Goal: Information Seeking & Learning: Learn about a topic

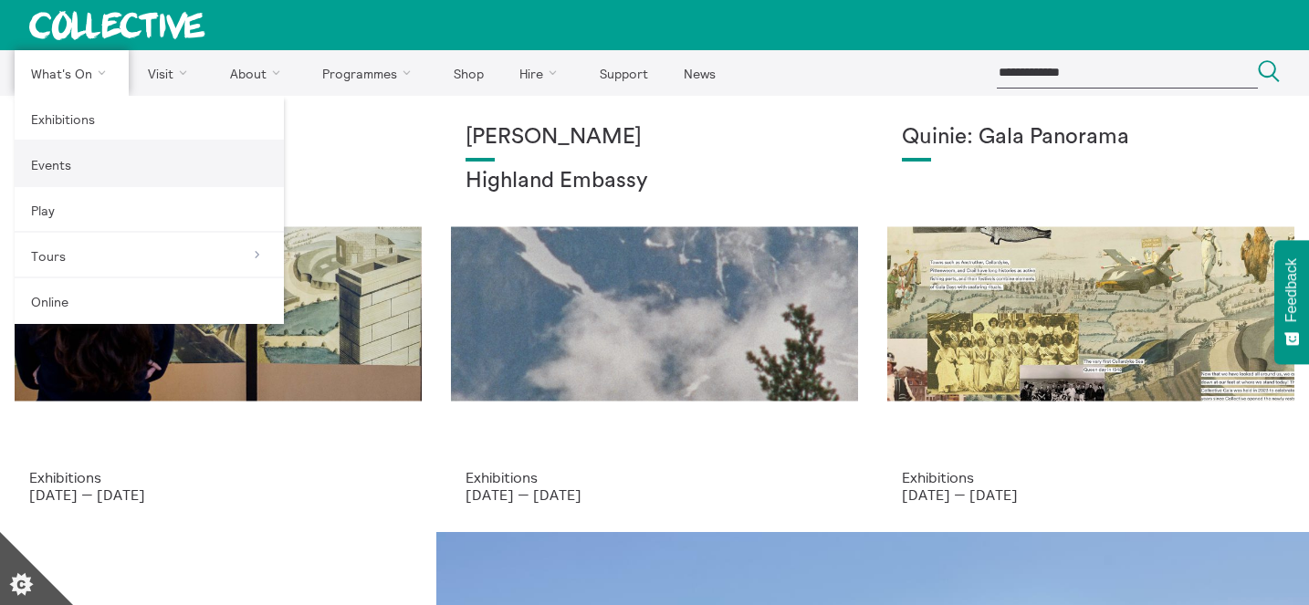
click at [90, 152] on link "Events" at bounding box center [149, 165] width 269 height 46
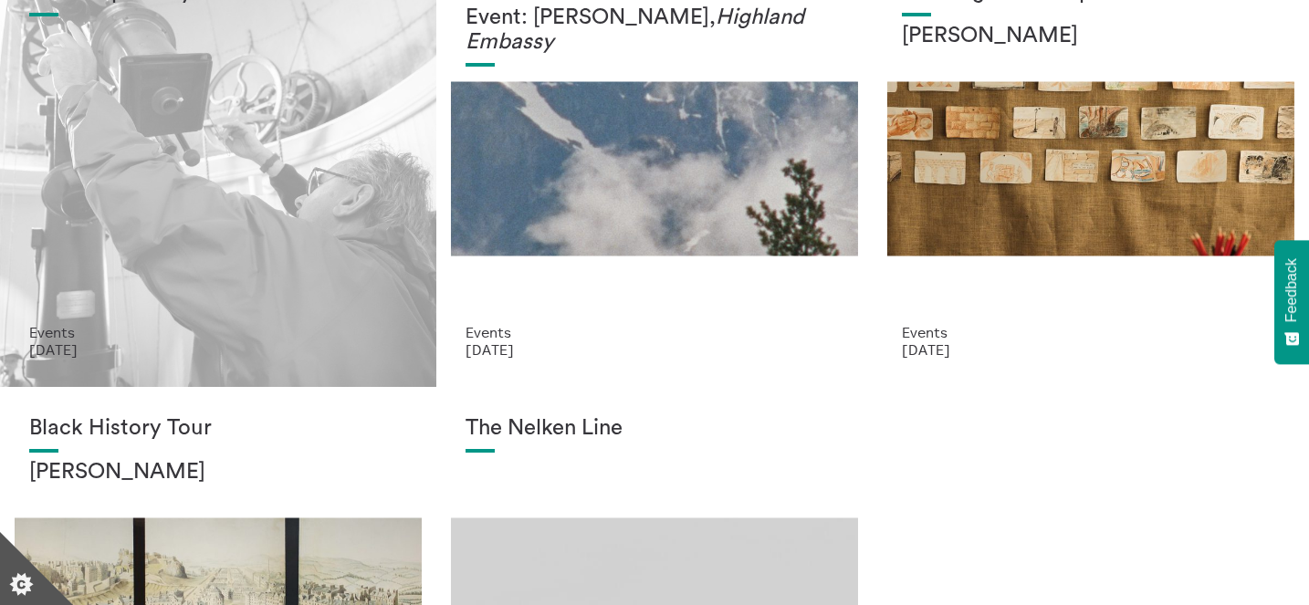
scroll to position [146, 0]
click at [346, 215] on div "Doors Open Day" at bounding box center [218, 151] width 378 height 344
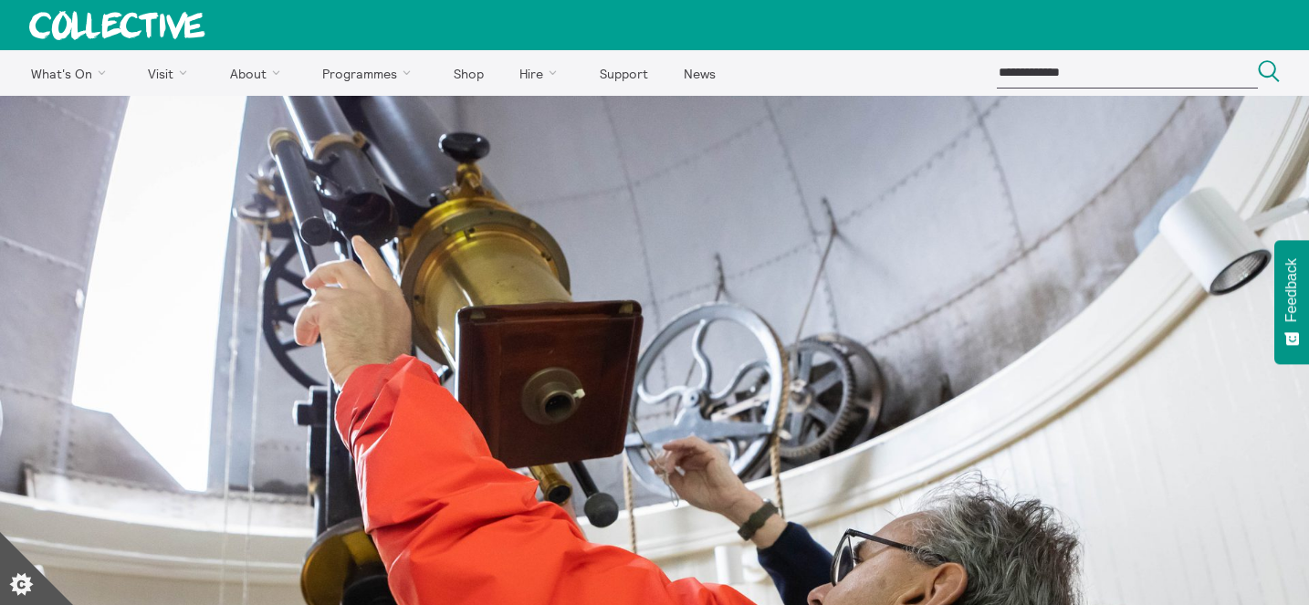
click at [1097, 73] on input "search" at bounding box center [1127, 73] width 261 height 30
type input "**********"
click at [1258, 60] on button "Search Close" at bounding box center [1269, 72] width 22 height 25
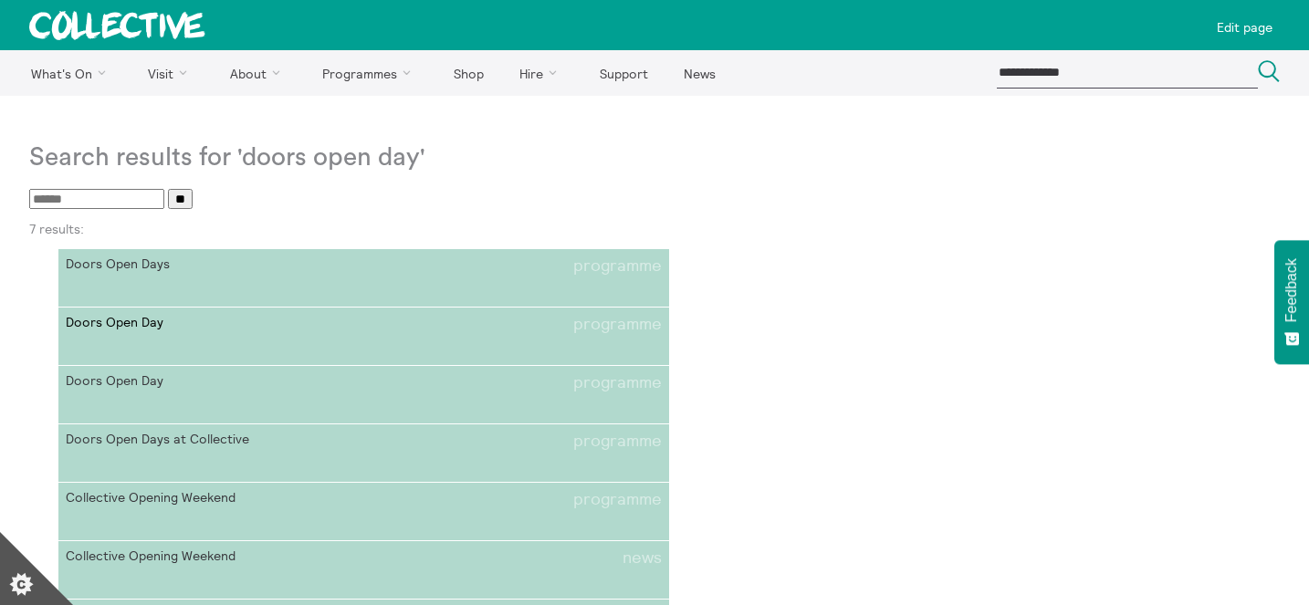
click at [379, 324] on li "Doors Open Day programme" at bounding box center [364, 324] width 596 height 19
click at [291, 402] on link "Doors Open Day programme" at bounding box center [363, 395] width 611 height 58
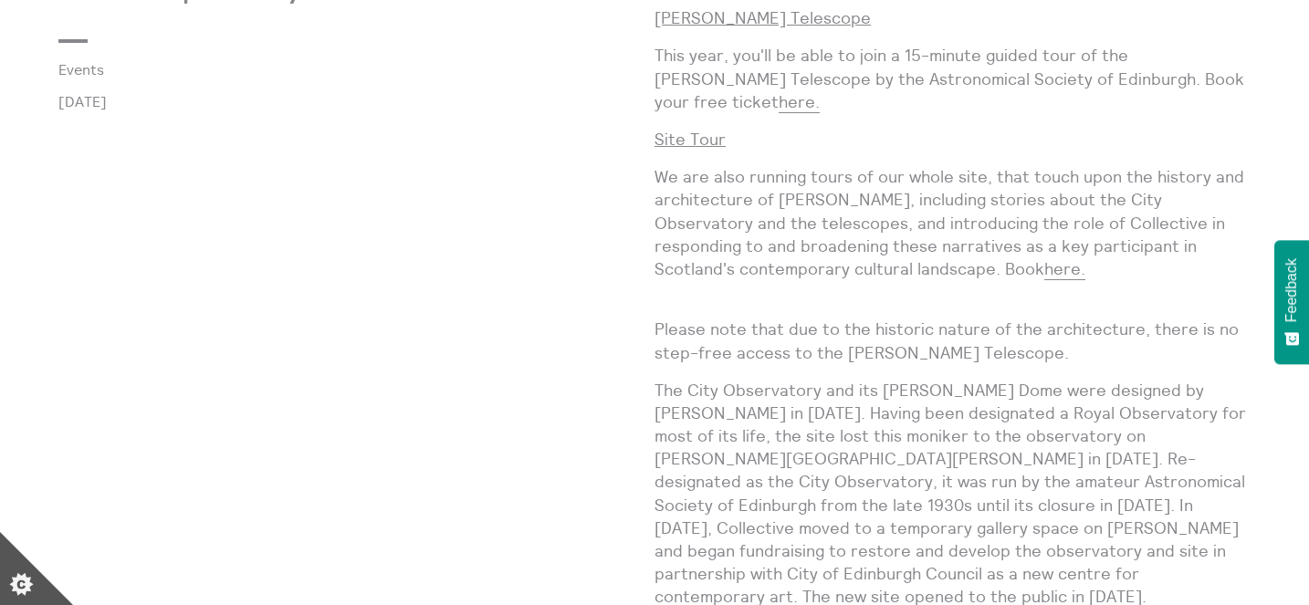
scroll to position [990, 0]
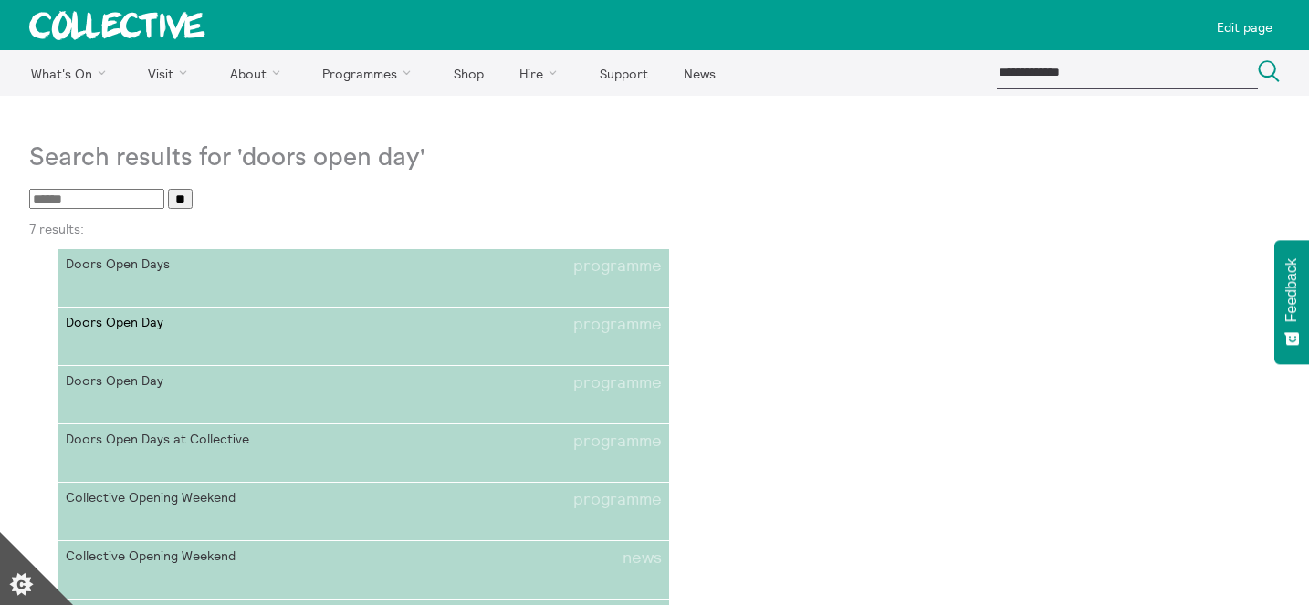
click at [342, 316] on span "Doors Open Day" at bounding box center [215, 324] width 299 height 19
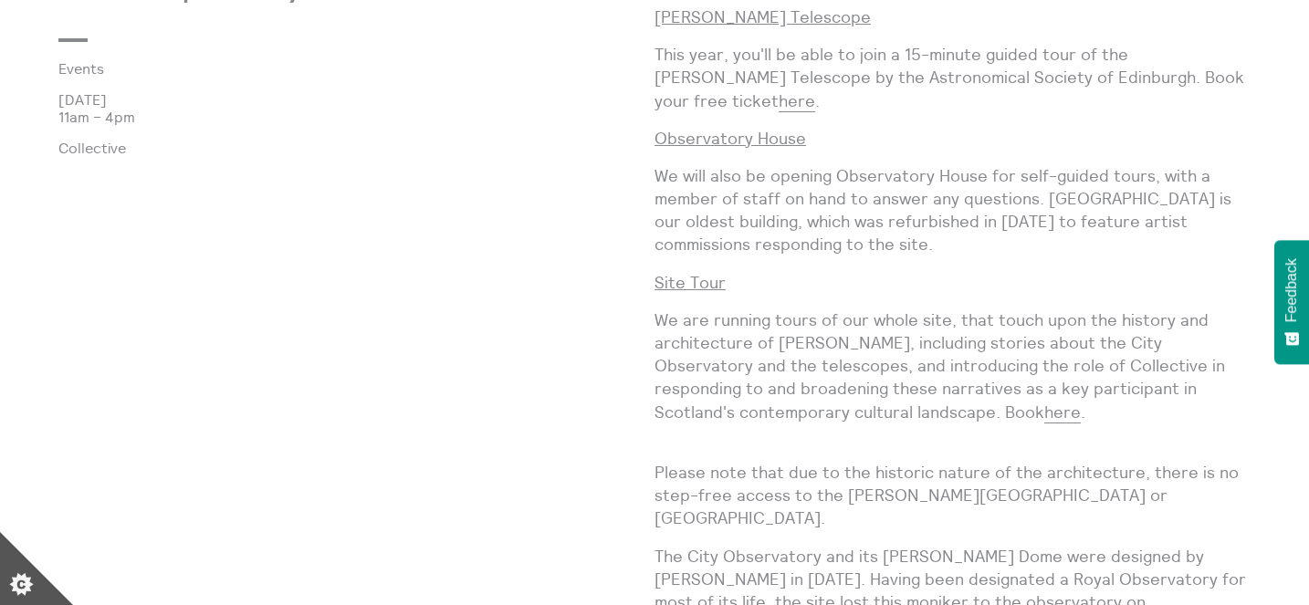
scroll to position [1184, 0]
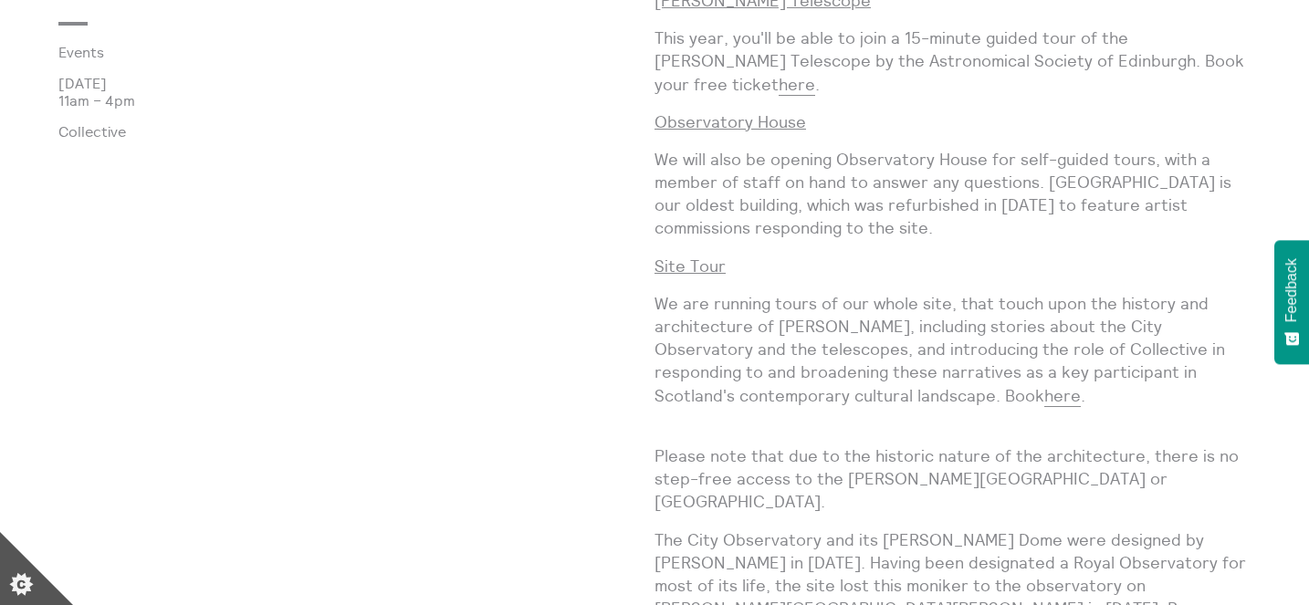
click at [765, 218] on p "We will also be opening Observatory House for self-guided tours, with a member …" at bounding box center [953, 194] width 596 height 92
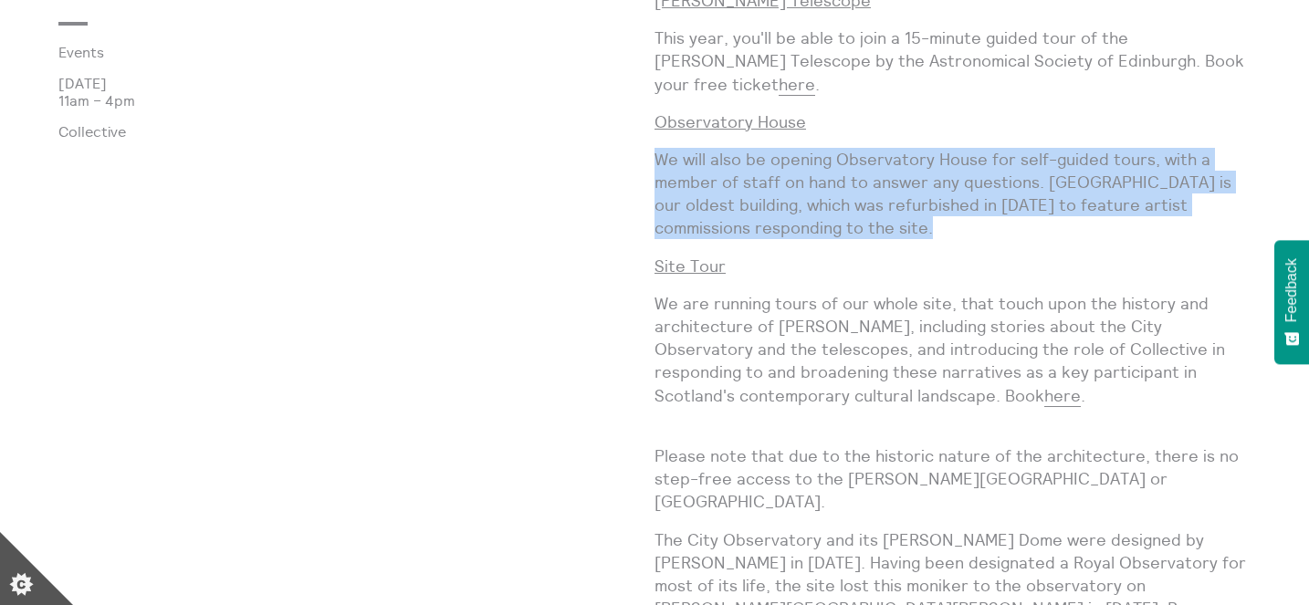
click at [765, 218] on p "We will also be opening Observatory House for self-guided tours, with a member …" at bounding box center [953, 194] width 596 height 92
copy div "We will also be opening Observatory House for self-guided tours, with a member …"
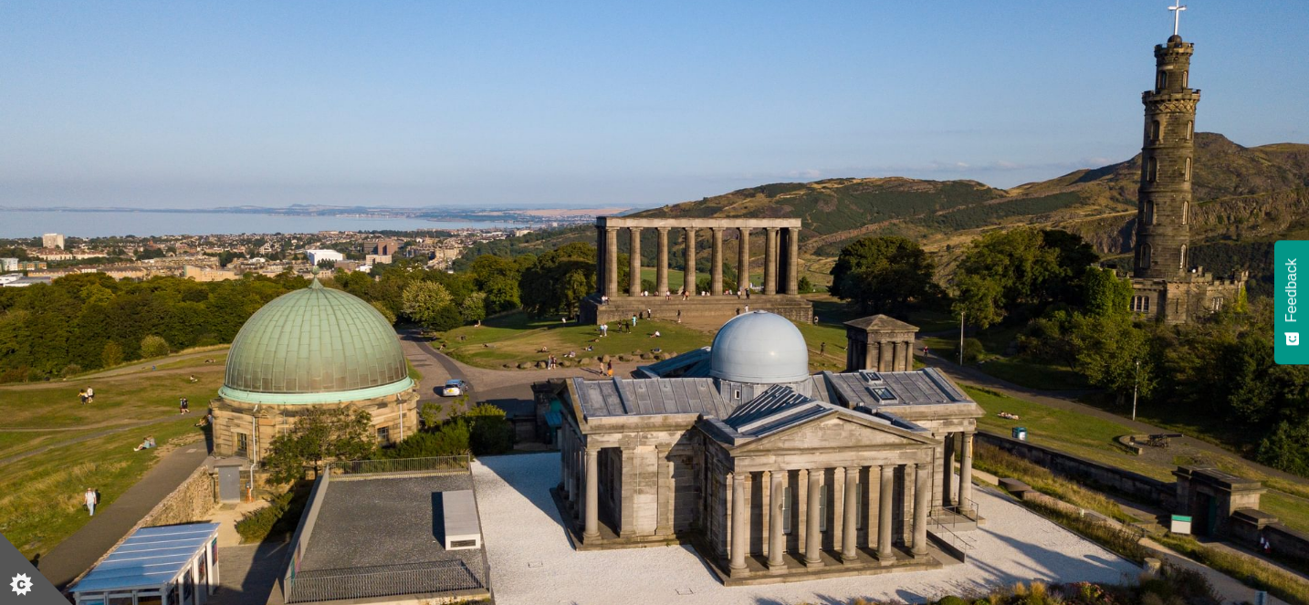
scroll to position [0, 0]
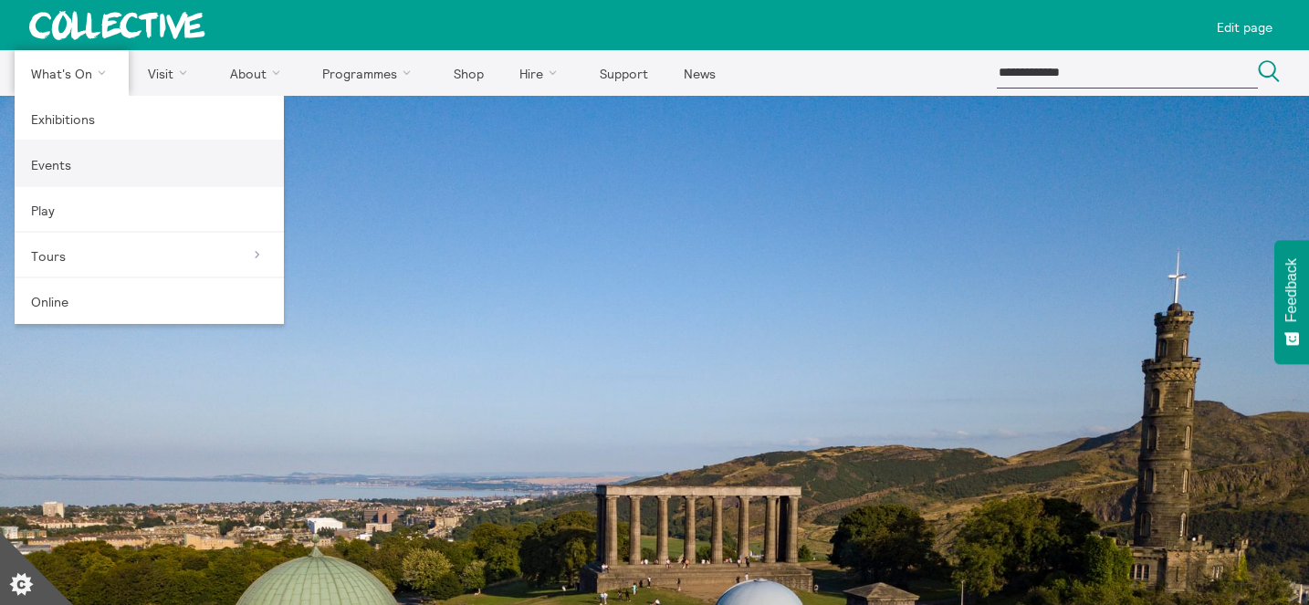
click at [79, 169] on link "Events" at bounding box center [149, 165] width 269 height 46
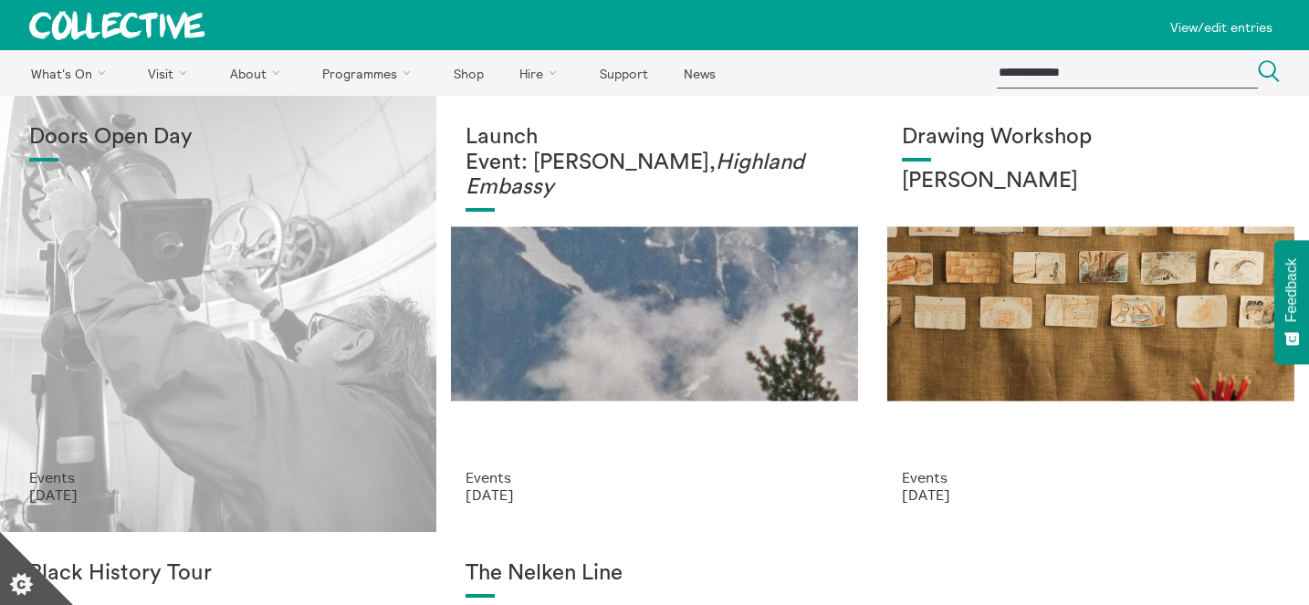
click at [327, 317] on div "Doors Open Day" at bounding box center [218, 297] width 378 height 344
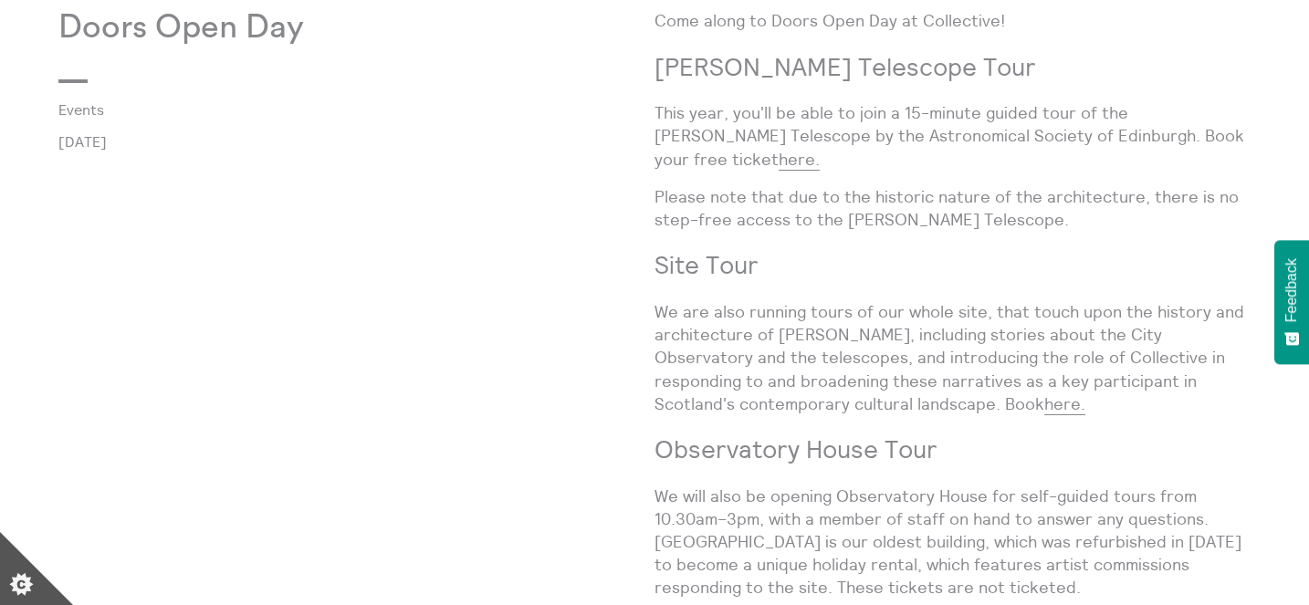
scroll to position [1247, 0]
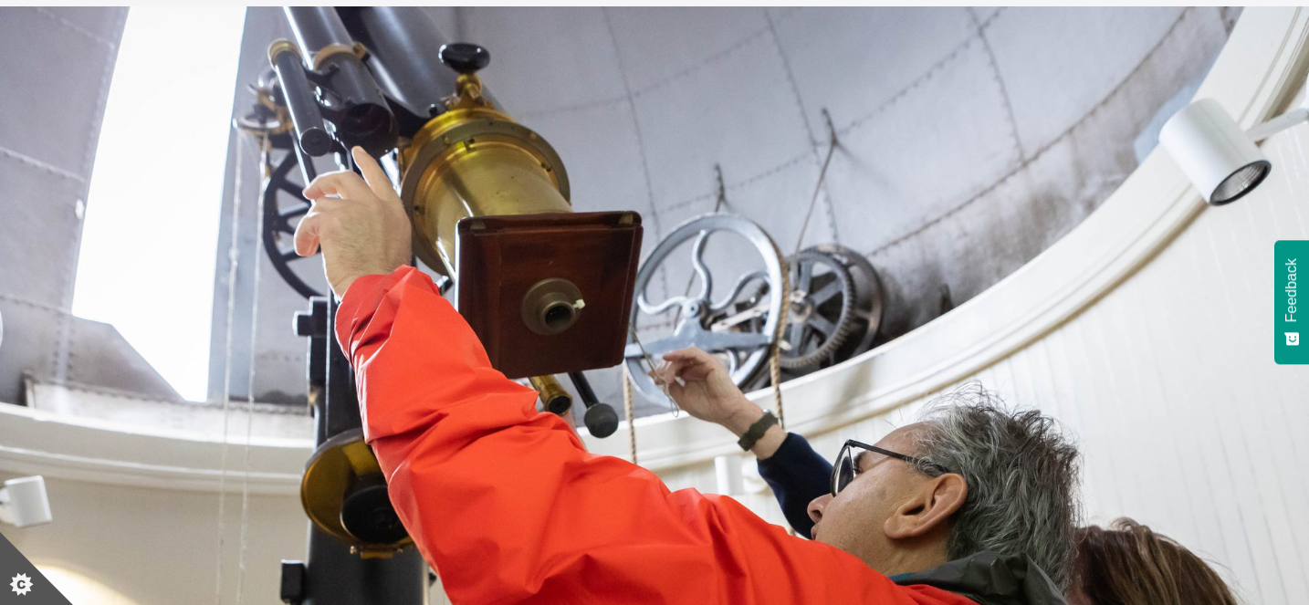
scroll to position [54, 0]
